Goal: Task Accomplishment & Management: Manage account settings

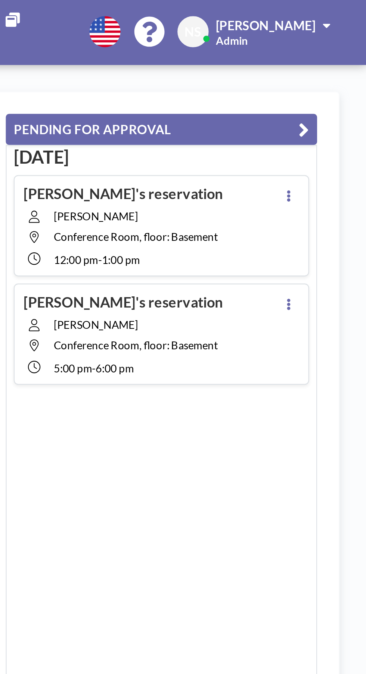
click at [333, 83] on icon at bounding box center [332, 83] width 1 height 5
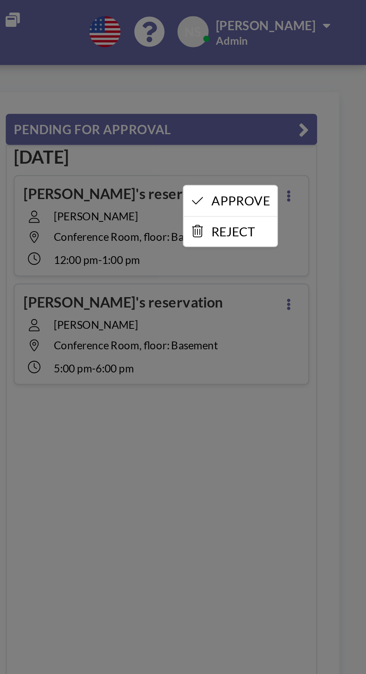
click at [320, 85] on li "APPROVE" at bounding box center [308, 85] width 39 height 13
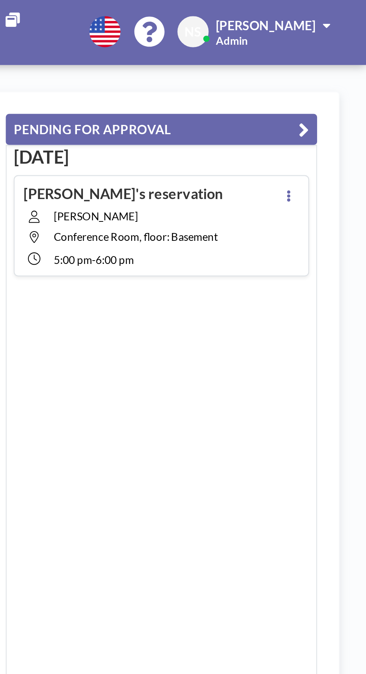
click at [333, 82] on icon at bounding box center [332, 83] width 1 height 5
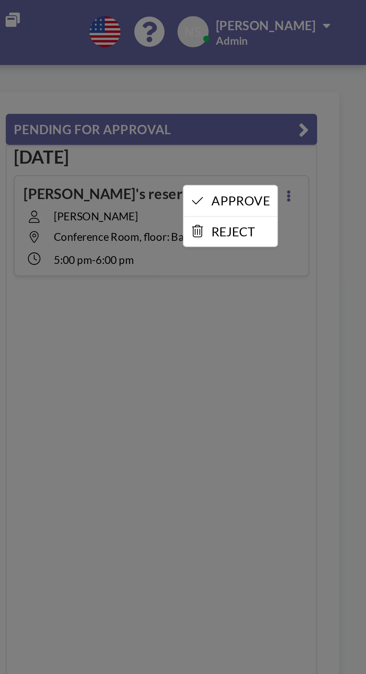
click at [318, 85] on li "APPROVE" at bounding box center [308, 85] width 39 height 13
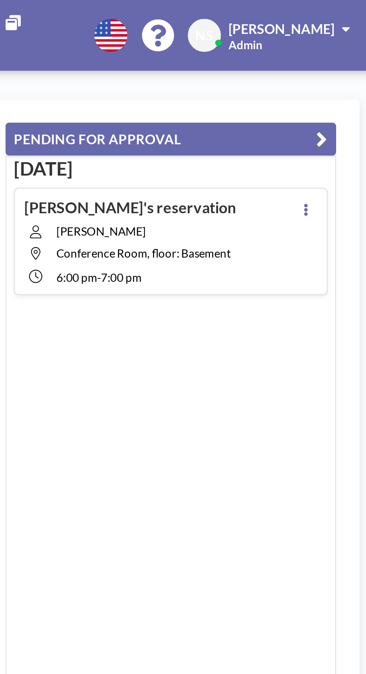
click at [337, 81] on button at bounding box center [333, 82] width 9 height 9
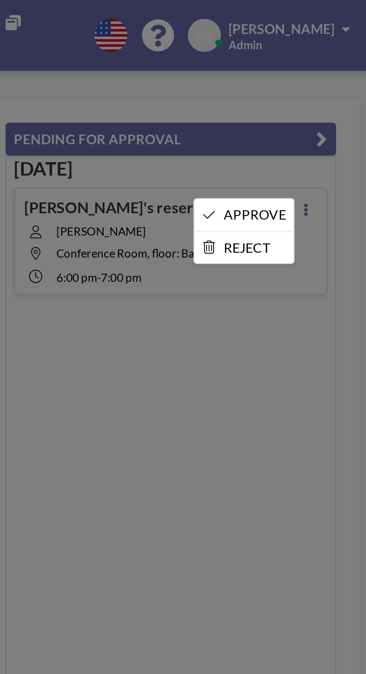
click at [319, 85] on li "APPROVE" at bounding box center [308, 85] width 39 height 13
